Goal: Task Accomplishment & Management: Use online tool/utility

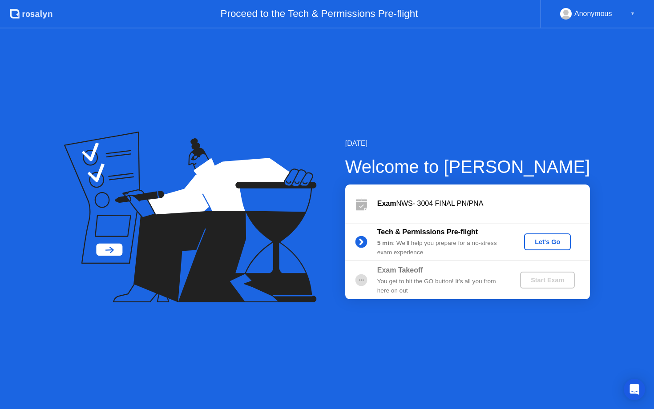
click at [552, 240] on div "Let's Go" at bounding box center [548, 242] width 40 height 7
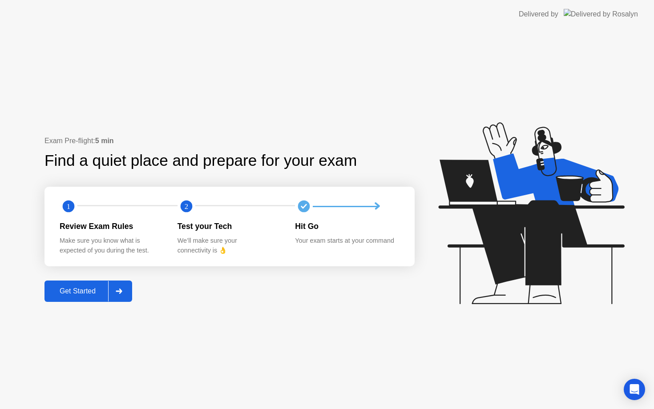
click at [94, 293] on div "Get Started" at bounding box center [77, 291] width 61 height 8
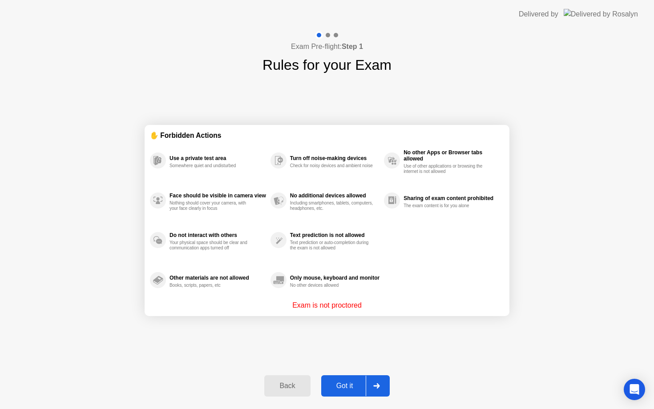
click at [349, 380] on button "Got it" at bounding box center [355, 386] width 69 height 21
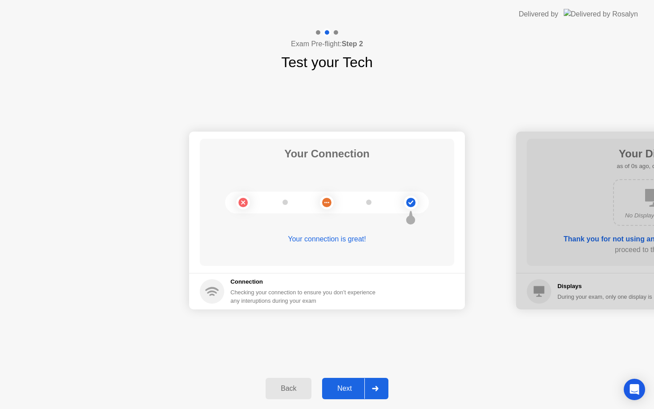
click at [349, 380] on button "Next" at bounding box center [355, 388] width 66 height 21
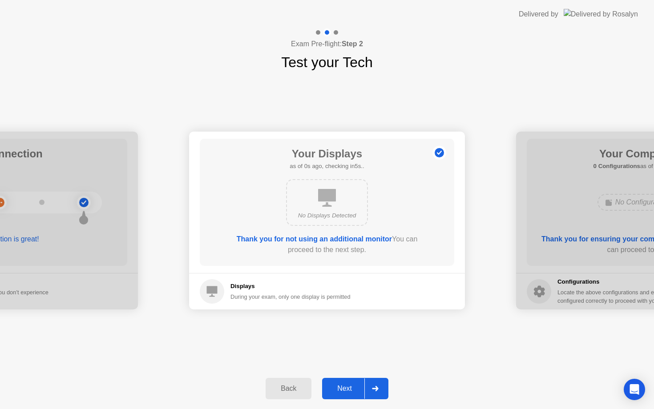
click at [349, 380] on button "Next" at bounding box center [355, 388] width 66 height 21
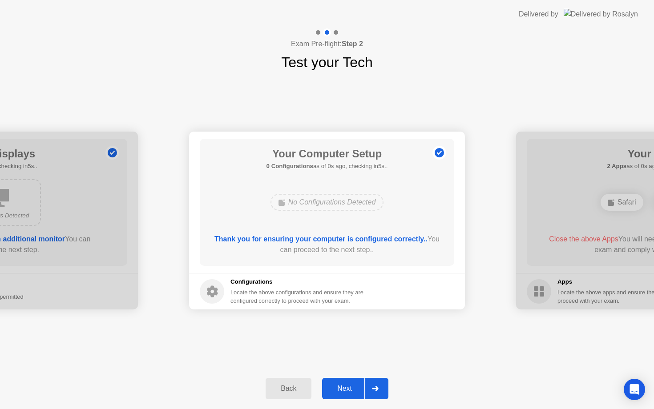
click at [349, 380] on button "Next" at bounding box center [355, 388] width 66 height 21
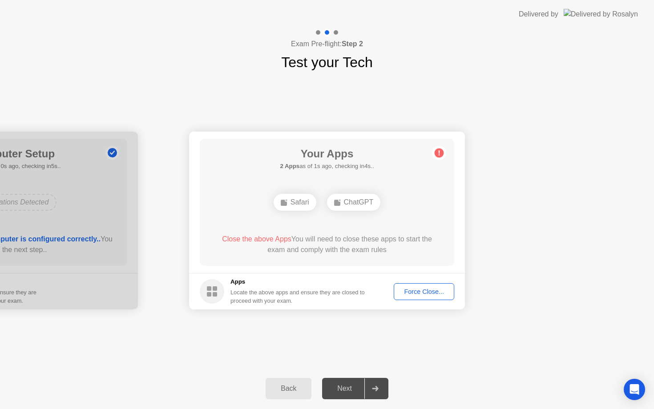
click at [412, 299] on button "Force Close..." at bounding box center [424, 291] width 61 height 17
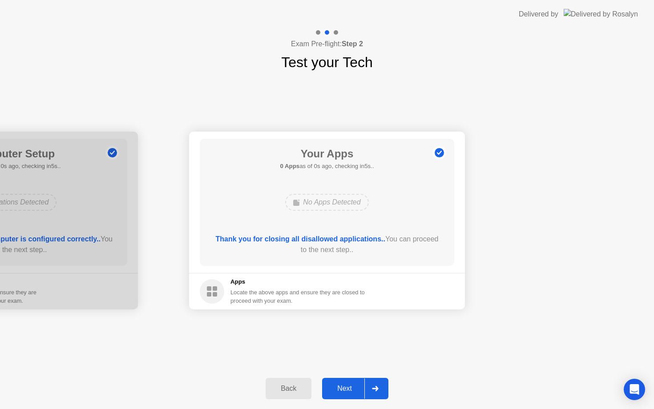
click at [350, 385] on div "Next" at bounding box center [345, 389] width 40 height 8
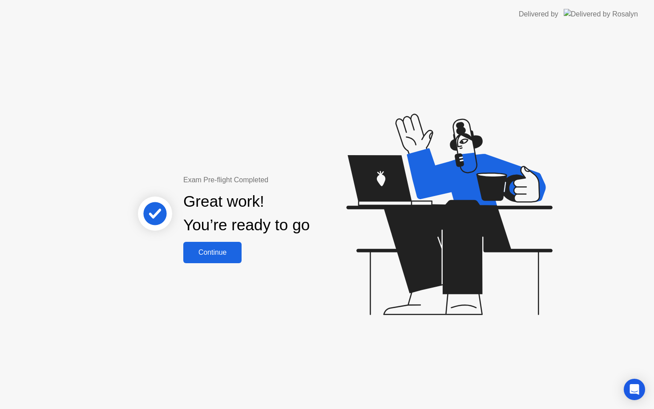
click at [231, 255] on div "Continue" at bounding box center [212, 253] width 53 height 8
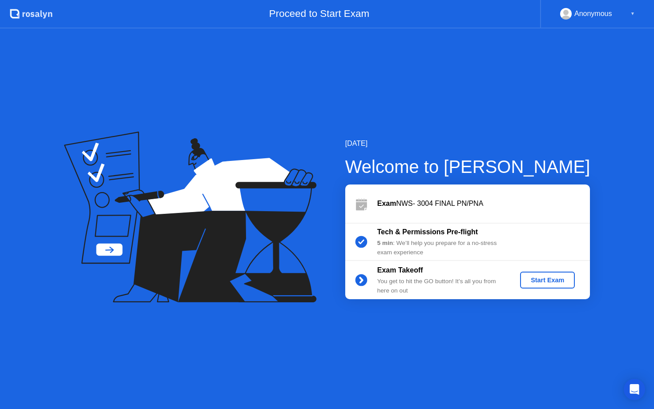
click at [564, 284] on div "Start Exam" at bounding box center [548, 280] width 48 height 7
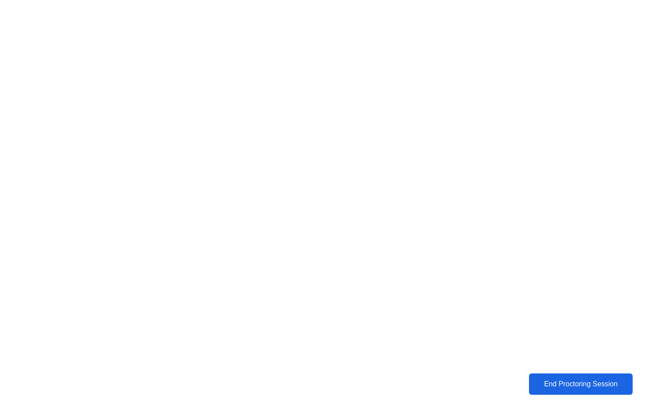
click at [568, 388] on div "End Proctoring Session" at bounding box center [581, 385] width 103 height 8
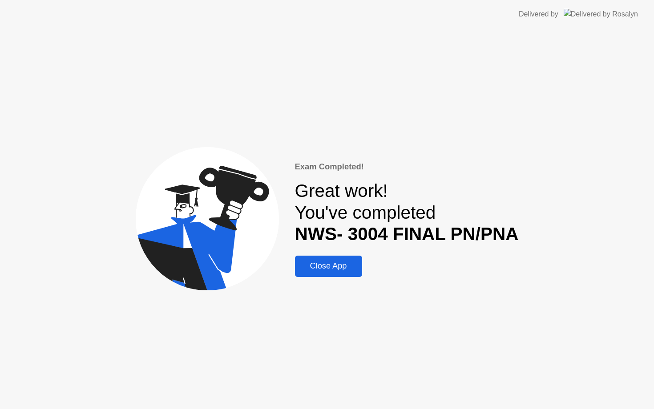
click at [316, 271] on div "Close App" at bounding box center [329, 266] width 62 height 9
